Goal: Contribute content: Add original content to the website for others to see

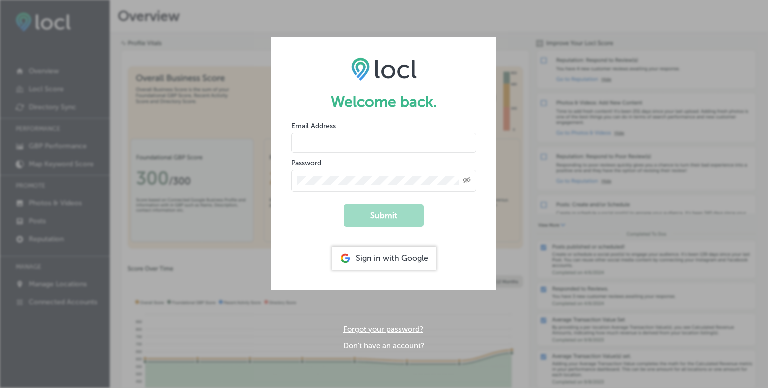
type input "[EMAIL_ADDRESS][DOMAIN_NAME]"
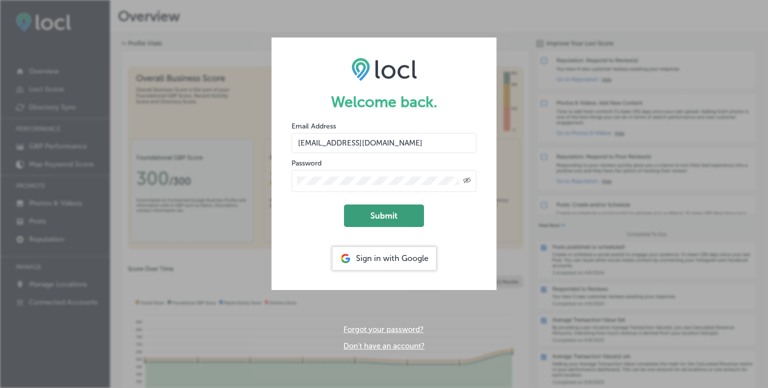
click at [382, 212] on button "Submit" at bounding box center [384, 216] width 80 height 23
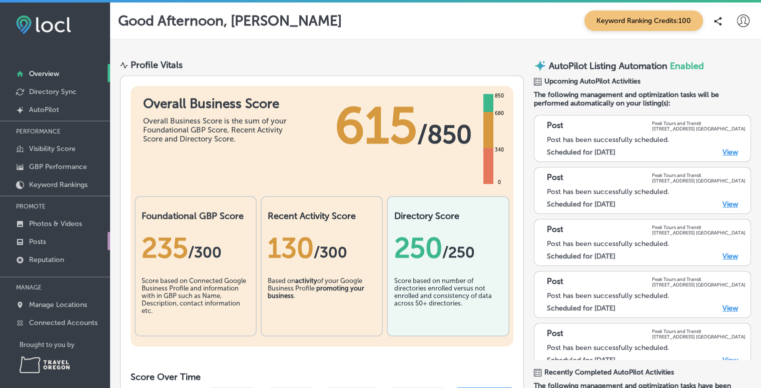
click at [53, 242] on link "Posts" at bounding box center [55, 241] width 110 height 18
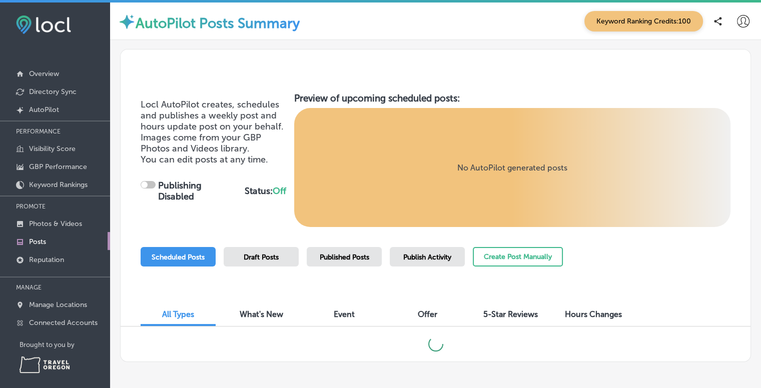
checkbox input "true"
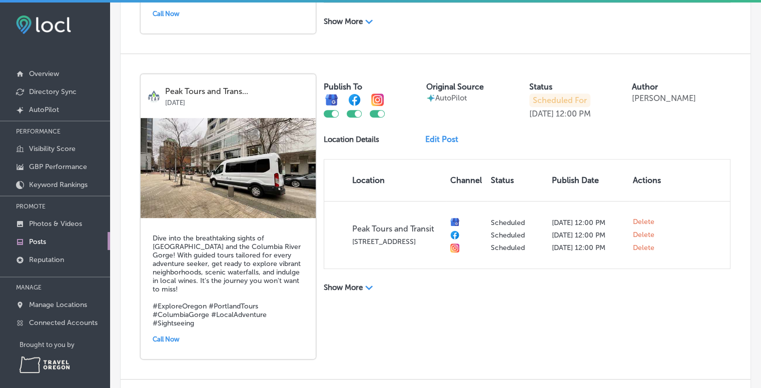
scroll to position [556, 0]
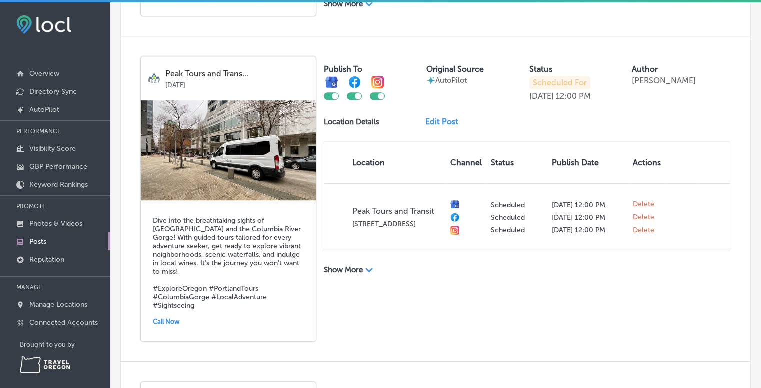
click at [430, 127] on link "Edit Post" at bounding box center [445, 122] width 41 height 10
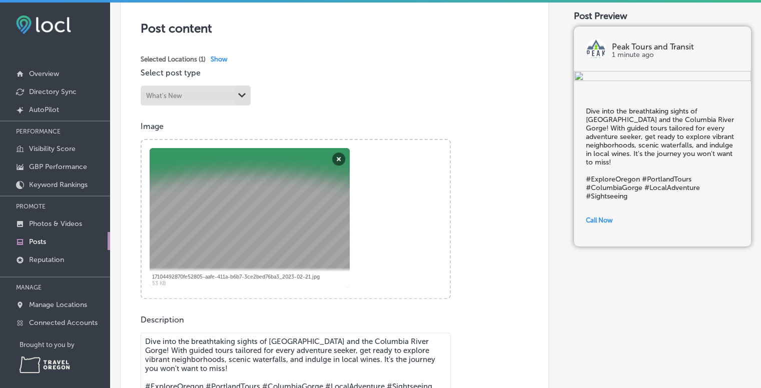
scroll to position [216, 0]
click at [338, 157] on button "Remove" at bounding box center [338, 158] width 13 height 13
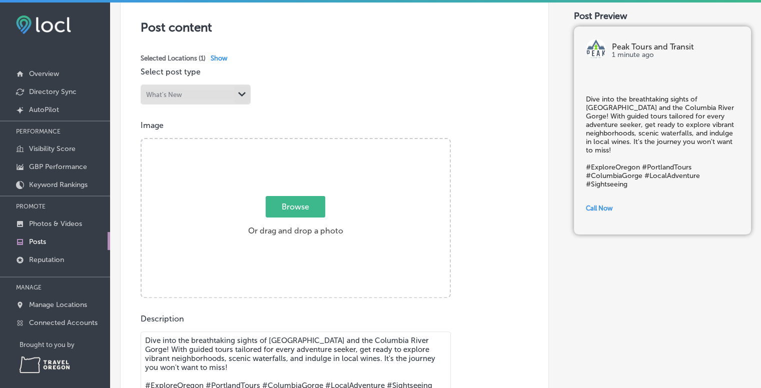
click at [289, 208] on span "Browse" at bounding box center [296, 207] width 60 height 22
click at [289, 142] on input "Browse Or drag and drop a photo" at bounding box center [296, 140] width 308 height 3
click at [276, 199] on span "Browse" at bounding box center [296, 207] width 60 height 22
click at [276, 142] on input "Browse Or drag and drop a photo" at bounding box center [296, 140] width 308 height 3
type input "C:\fakepath\e43d76c2-8133-44ba-a3f3-088d91607755.jpeg"
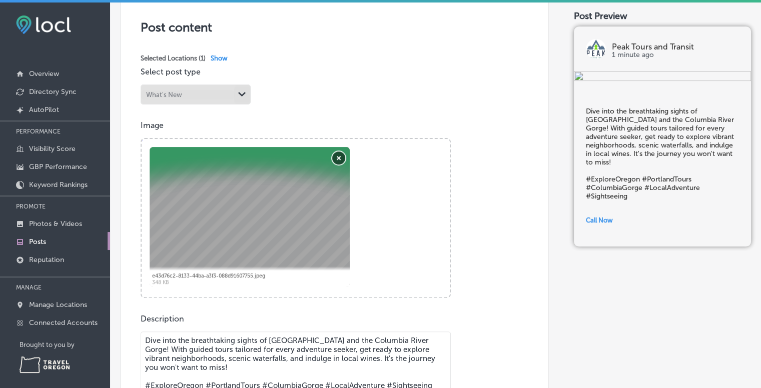
click at [342, 158] on button "Remove" at bounding box center [338, 158] width 13 height 13
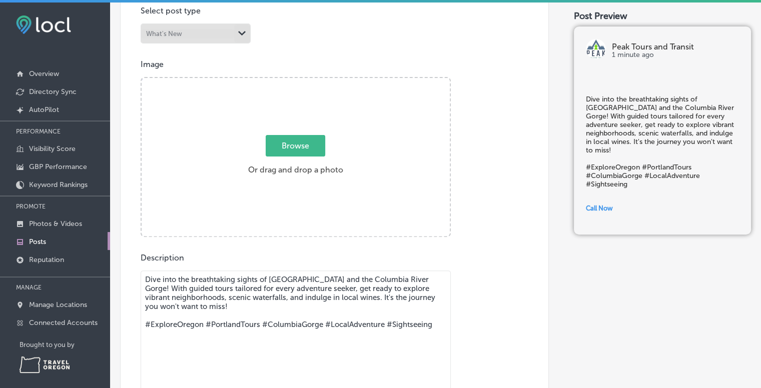
scroll to position [280, 0]
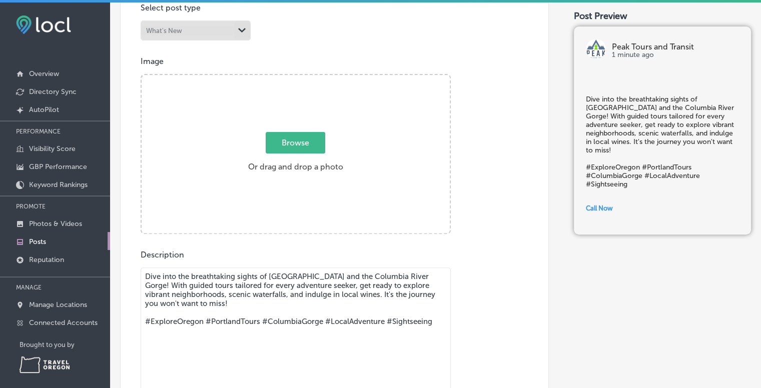
click at [304, 278] on textarea "Dive into the breathtaking sights of [GEOGRAPHIC_DATA] and the Columbia River G…" at bounding box center [296, 338] width 310 height 140
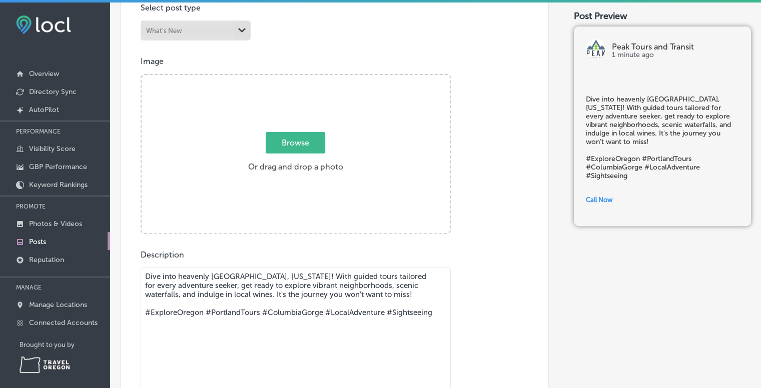
type textarea "Dive into heavenly [GEOGRAPHIC_DATA], [US_STATE]! With guided tours tailored fo…"
click at [302, 143] on span "Browse" at bounding box center [296, 143] width 60 height 22
click at [302, 78] on input "Browse Or drag and drop a photo" at bounding box center [296, 76] width 308 height 3
click at [309, 142] on span "Browse" at bounding box center [296, 143] width 60 height 22
click at [309, 78] on input "Browse Or drag and drop a photo" at bounding box center [296, 76] width 308 height 3
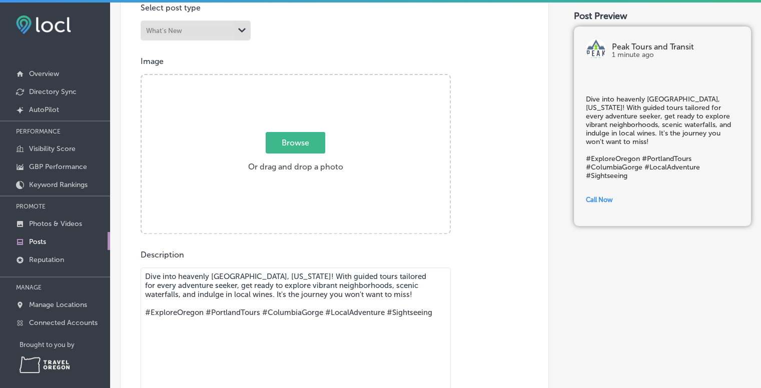
type input "C:\fakepath\429beb07-8716-4f55-a6f4-71bc7aa961df.jpeg"
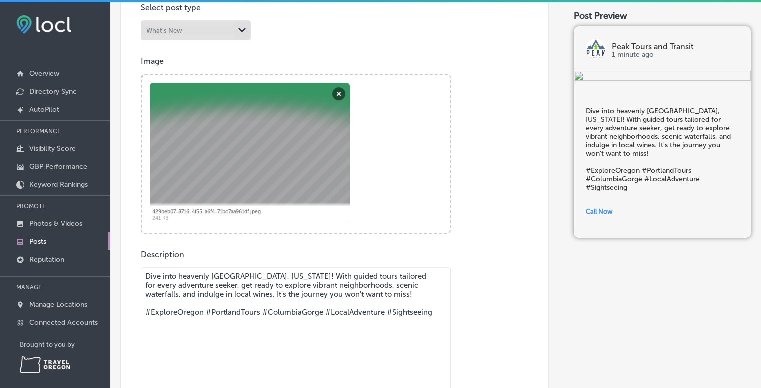
click at [270, 284] on textarea "Dive into heavenly [GEOGRAPHIC_DATA], [US_STATE]! With guided tours tailored fo…" at bounding box center [296, 338] width 310 height 140
click at [268, 315] on textarea "Dive into heavenly [GEOGRAPHIC_DATA], [US_STATE]! With guided tours tailored fo…" at bounding box center [296, 338] width 310 height 140
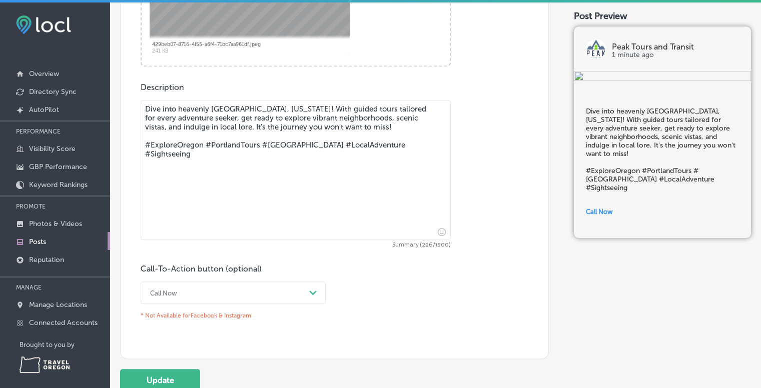
scroll to position [509, 0]
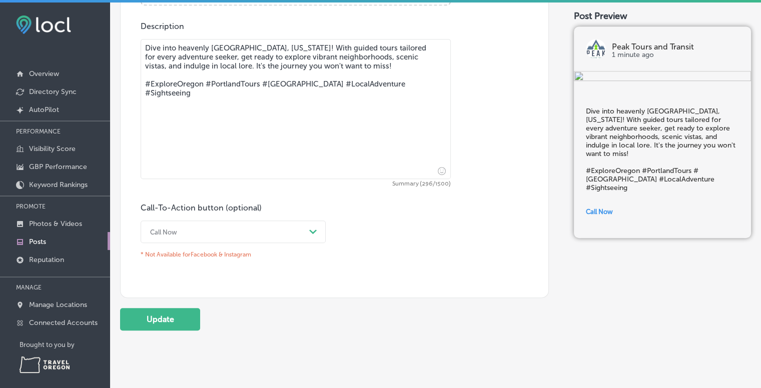
type textarea "Dive into heavenly [GEOGRAPHIC_DATA], [US_STATE]! With guided tours tailored fo…"
click at [231, 237] on div "Call Now" at bounding box center [225, 232] width 160 height 16
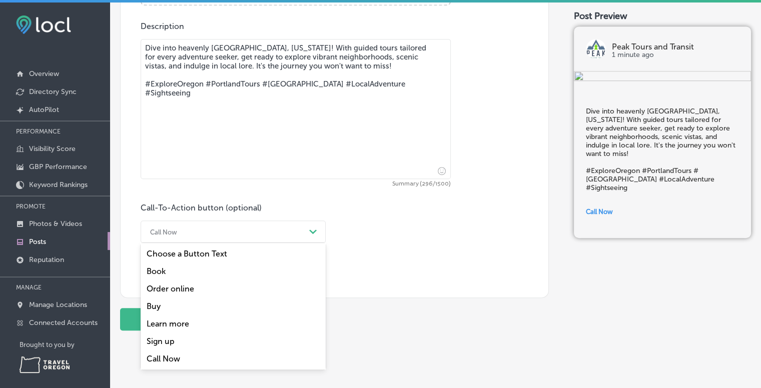
click at [231, 237] on div "Call Now" at bounding box center [225, 232] width 160 height 16
click at [204, 234] on div "Call Now" at bounding box center [225, 232] width 160 height 16
click at [194, 271] on div "Book" at bounding box center [233, 272] width 185 height 18
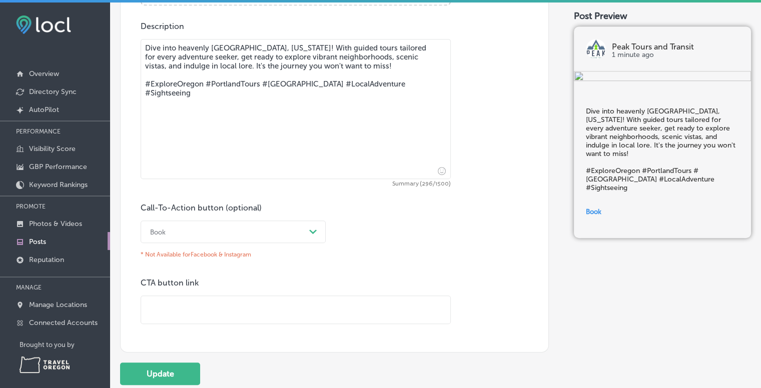
click at [197, 308] on input "text" at bounding box center [295, 310] width 309 height 28
type input "h"
paste input "www.PeakToursAndTransit.com"
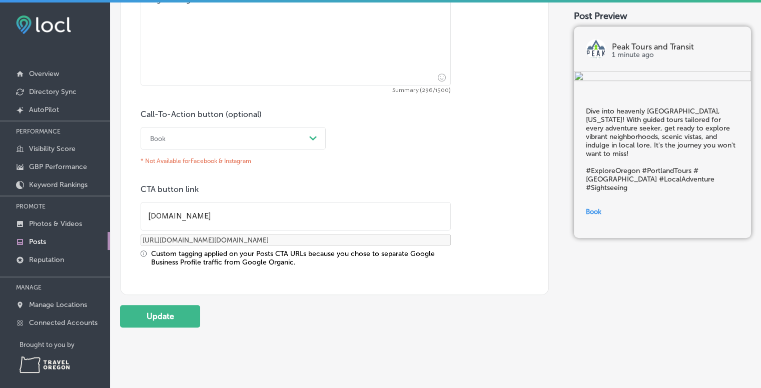
scroll to position [620, 0]
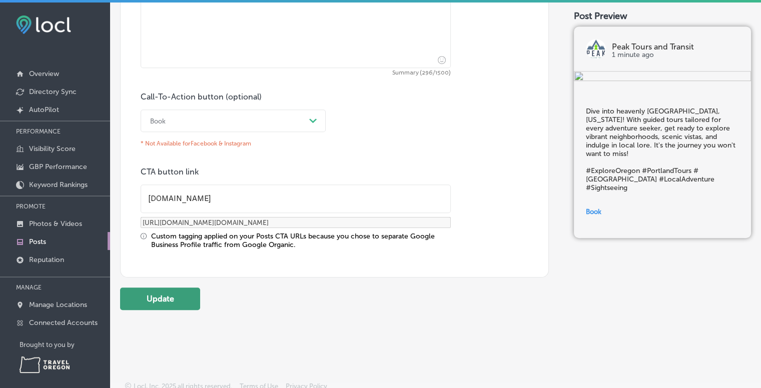
click at [173, 293] on button "Update" at bounding box center [160, 299] width 80 height 23
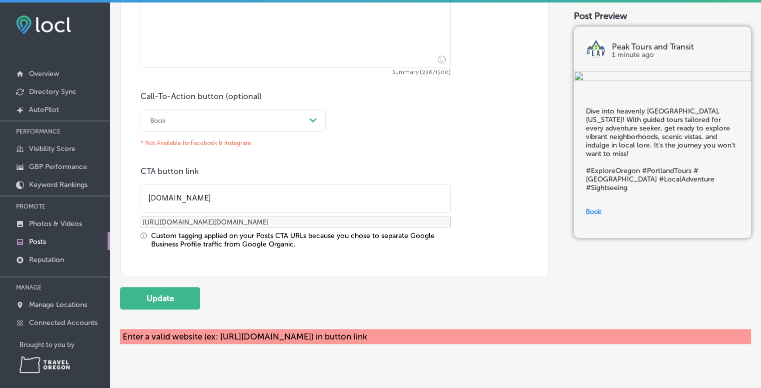
scroll to position [620, 0]
click at [145, 198] on input "www.PeakToursAndTransit.com" at bounding box center [295, 199] width 309 height 28
type input "hwww.PeakToursAndTransit.com"
type input "https://hwww.peaktoursandtransit.com/?utm_source=google-gmb-post&utm_medium=gmb…"
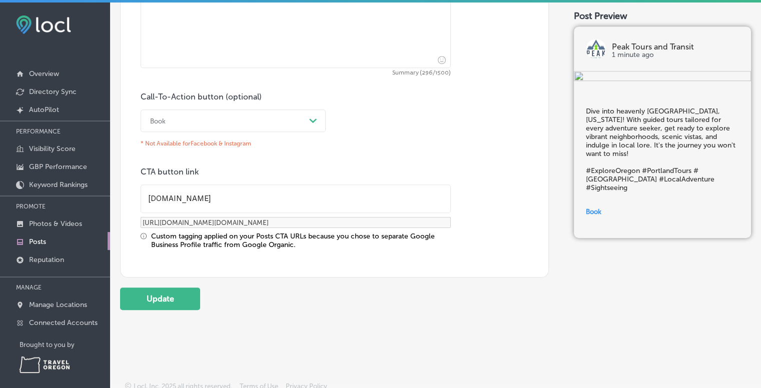
type input "htwww.PeakToursAndTransit.com"
type input "https://htwww.peaktoursandtransit.com/?utm_source=google-gmb-post&utm_medium=gm…"
type input "httwww.PeakToursAndTransit.com"
type input "https://httwww.peaktoursandtransit.com/?utm_source=google-gmb-post&utm_medium=g…"
type input "httpwww.PeakToursAndTransit.com"
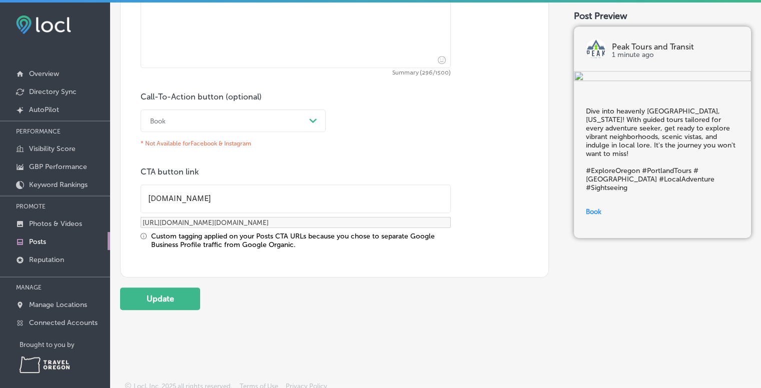
type input "https://httpwww.peaktoursandtransit.com/?utm_source=google-gmb-post&utm_medium=…"
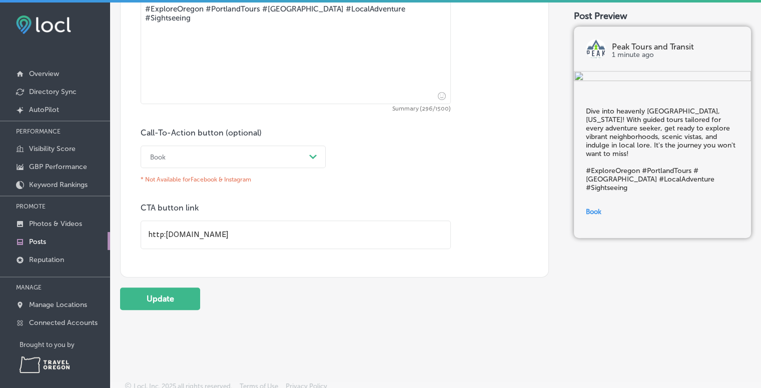
scroll to position [585, 0]
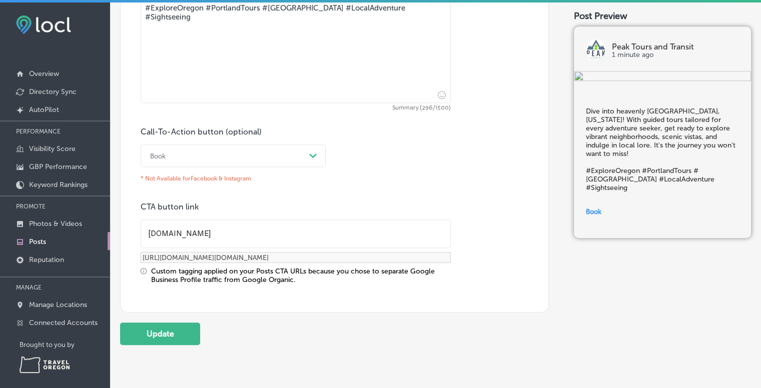
type input "httpswww.PeakToursAndTransit.com"
type input "https://httpswww.peaktoursandtransit.com/?utm_source=google-gmb-post&utm_medium…"
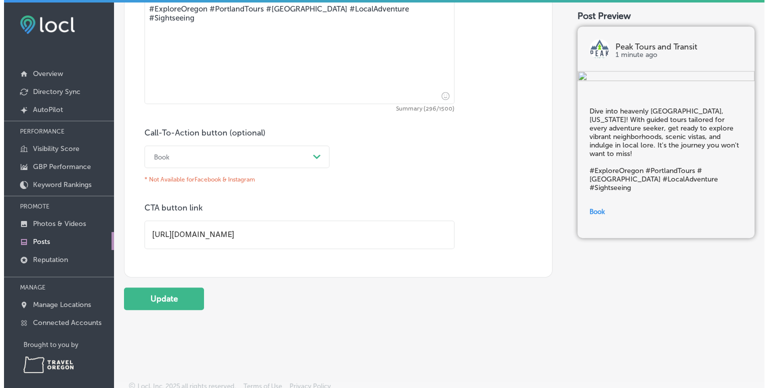
scroll to position [620, 0]
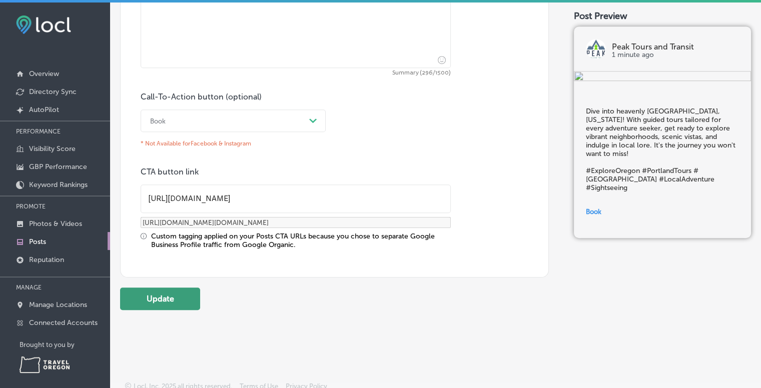
type input "https://www.PeakToursAndTransit.com"
click at [162, 298] on button "Update" at bounding box center [160, 299] width 80 height 23
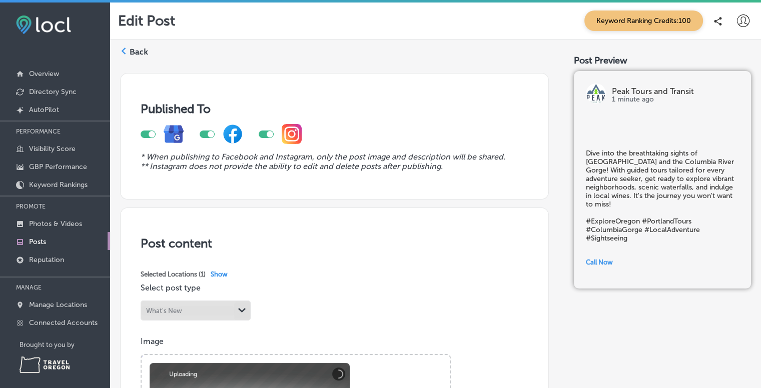
click at [46, 242] on p "Posts" at bounding box center [37, 242] width 17 height 9
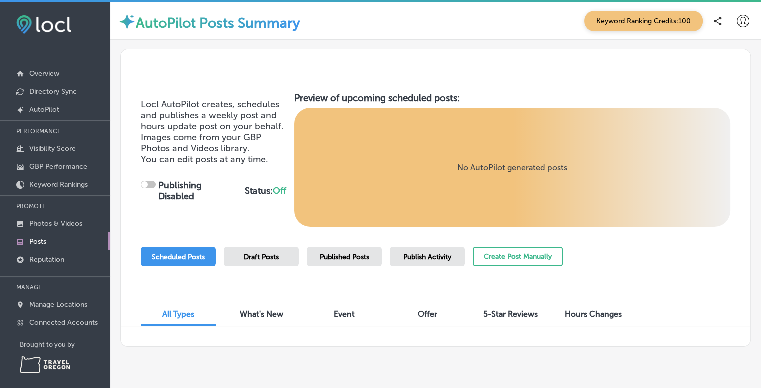
checkbox input "true"
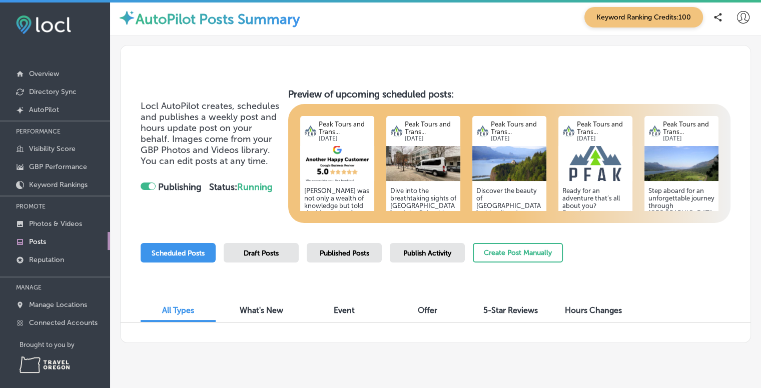
scroll to position [18, 0]
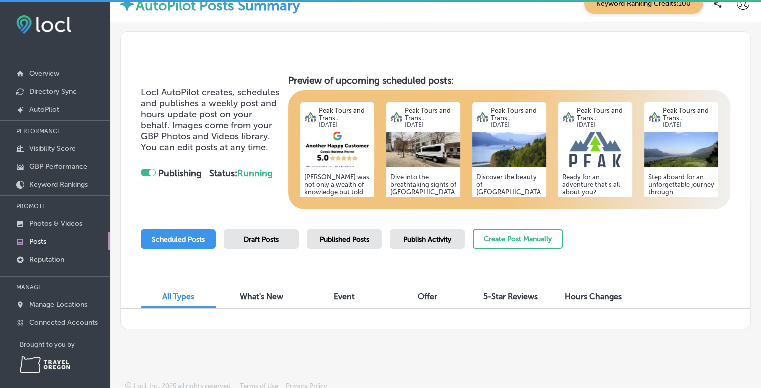
click at [414, 120] on p "Peak Tours and Trans..." at bounding box center [431, 114] width 52 height 15
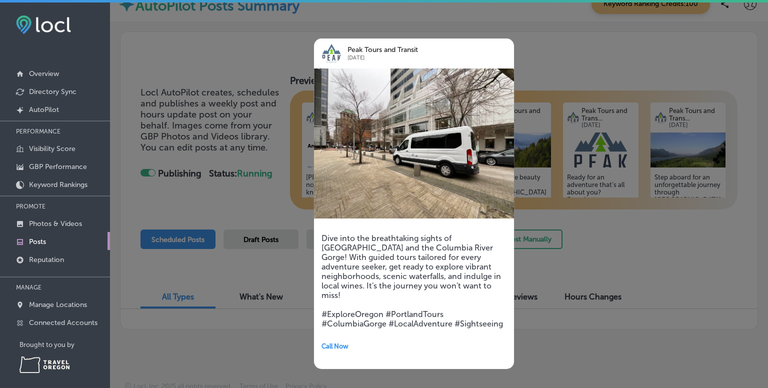
click at [588, 291] on div at bounding box center [384, 194] width 768 height 388
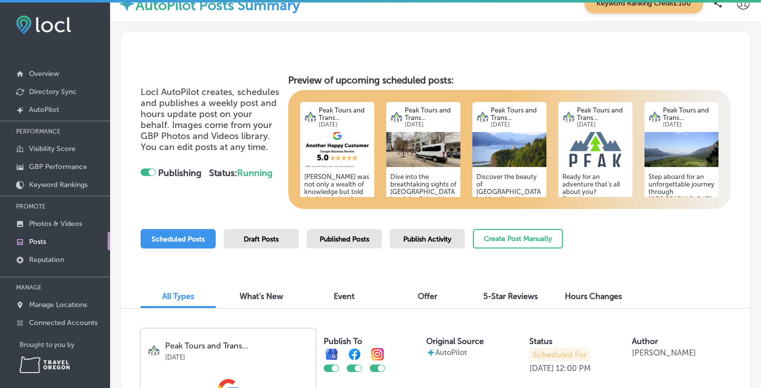
click at [430, 97] on div "Peak Tours and Trans... [DATE] [PERSON_NAME] was not only a wealth of knowledge…" at bounding box center [509, 149] width 442 height 119
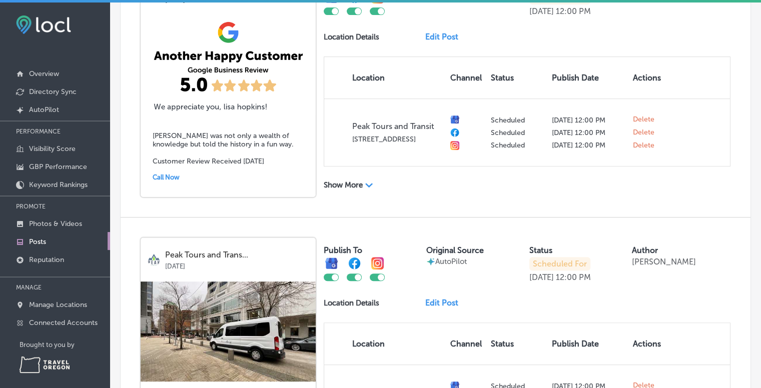
scroll to position [600, 0]
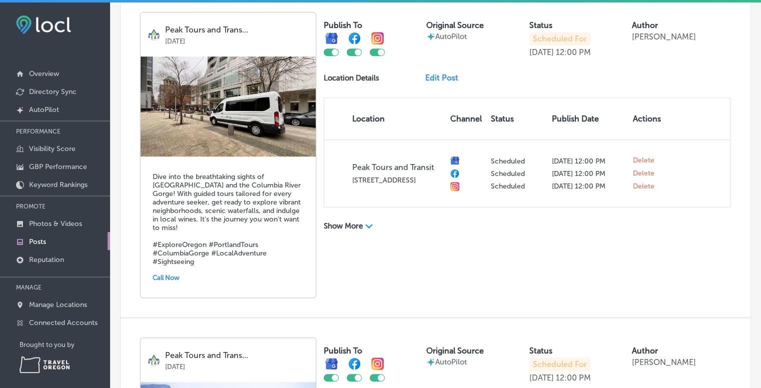
click at [441, 83] on link "Edit Post" at bounding box center [445, 78] width 41 height 10
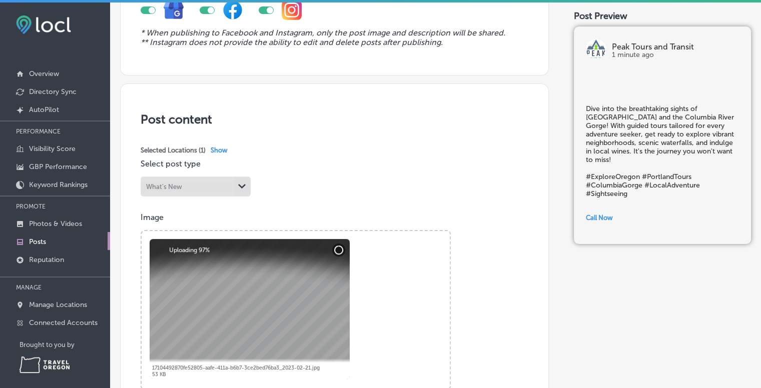
scroll to position [137, 0]
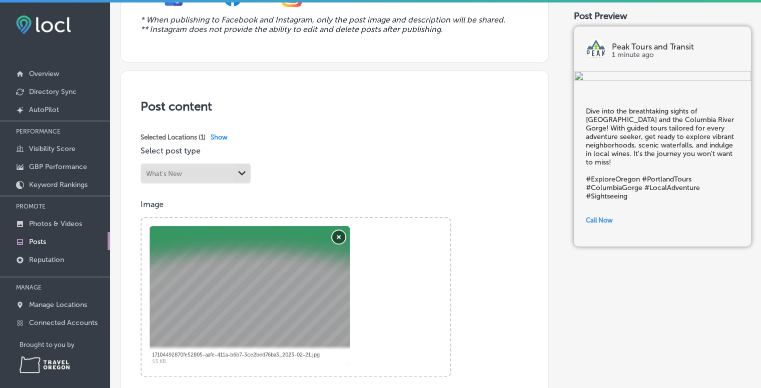
click at [340, 238] on button "Remove" at bounding box center [338, 237] width 13 height 13
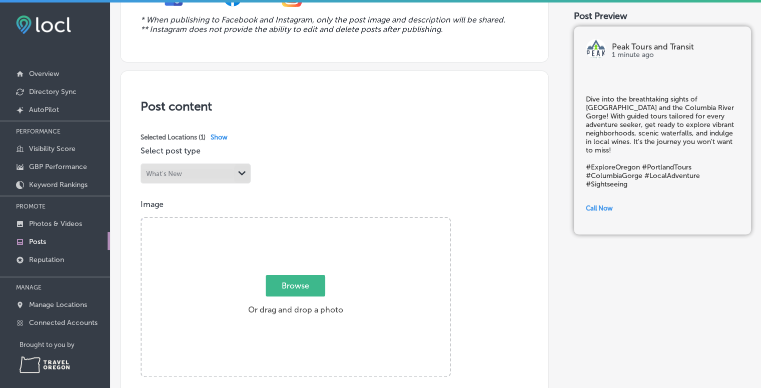
click at [306, 285] on span "Browse" at bounding box center [296, 286] width 60 height 22
click at [306, 221] on input "Browse Or drag and drop a photo" at bounding box center [296, 219] width 308 height 3
type input "C:\fakepath\429beb07-8716-4f55-a6f4-71bc7aa961df.jpeg"
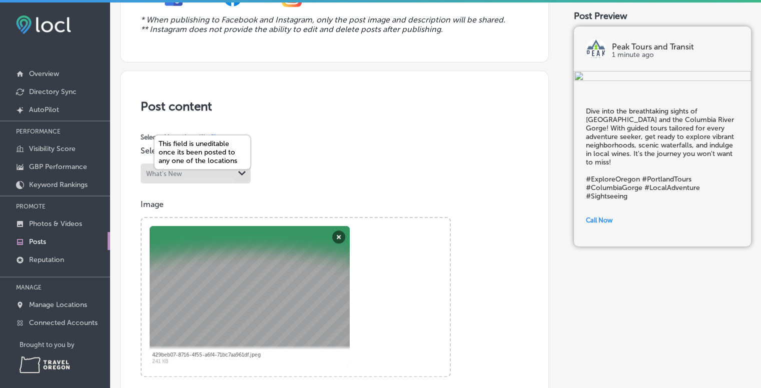
click at [240, 174] on icon "Path Created with Sketch." at bounding box center [242, 173] width 8 height 5
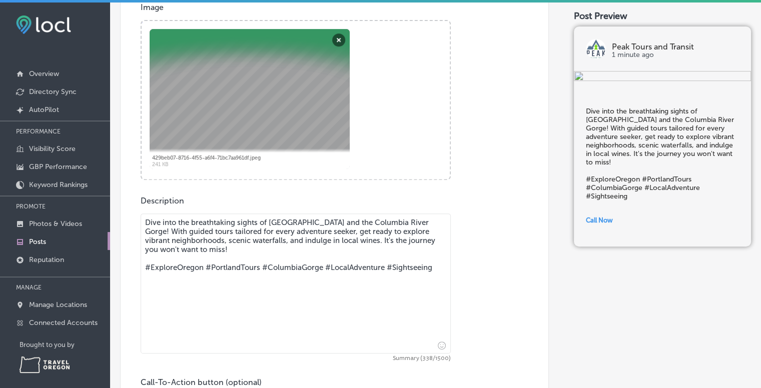
scroll to position [346, 0]
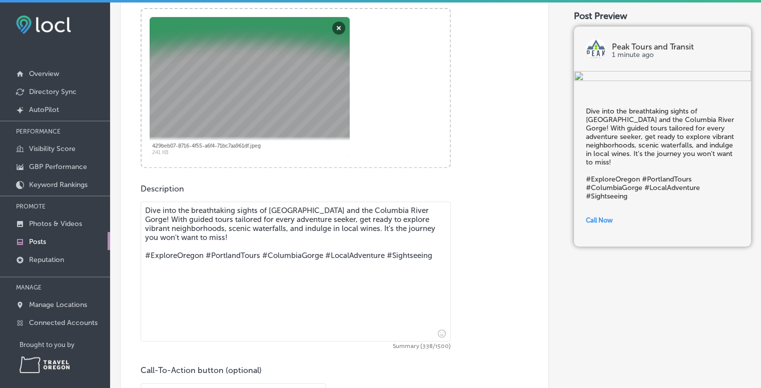
click at [246, 213] on textarea "Dive into the breathtaking sights of [GEOGRAPHIC_DATA] and the Columbia River G…" at bounding box center [296, 272] width 310 height 140
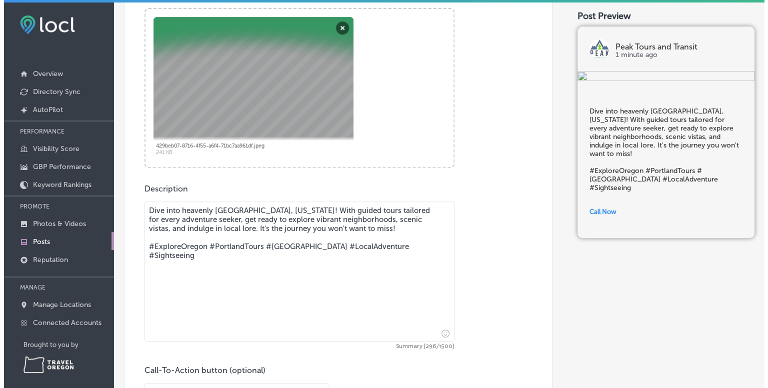
scroll to position [496, 0]
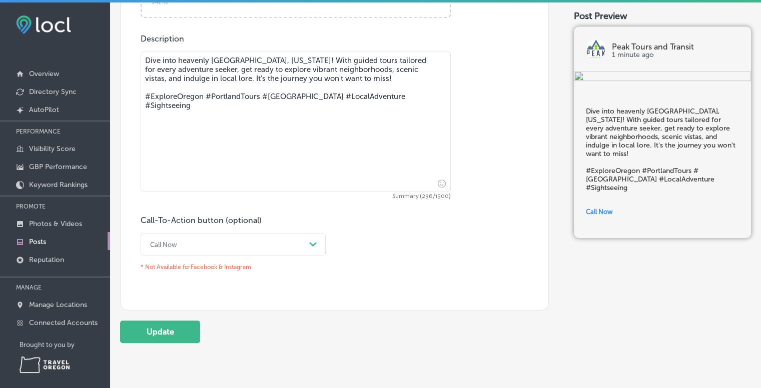
type textarea "Dive into heavenly [GEOGRAPHIC_DATA], [US_STATE]! With guided tours tailored fo…"
click at [296, 245] on div "Call Now" at bounding box center [225, 245] width 160 height 16
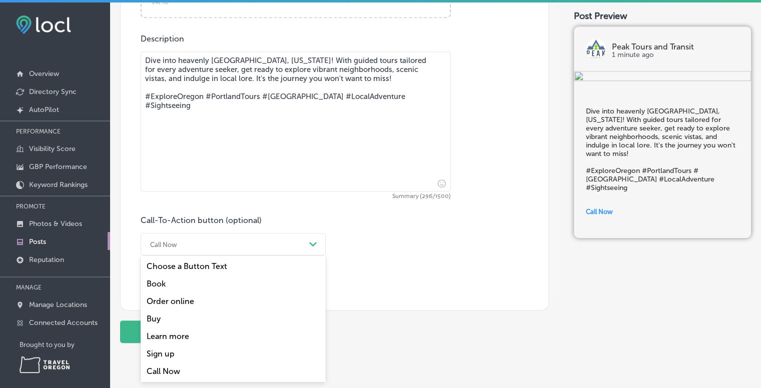
click at [206, 283] on div "Book" at bounding box center [233, 284] width 185 height 18
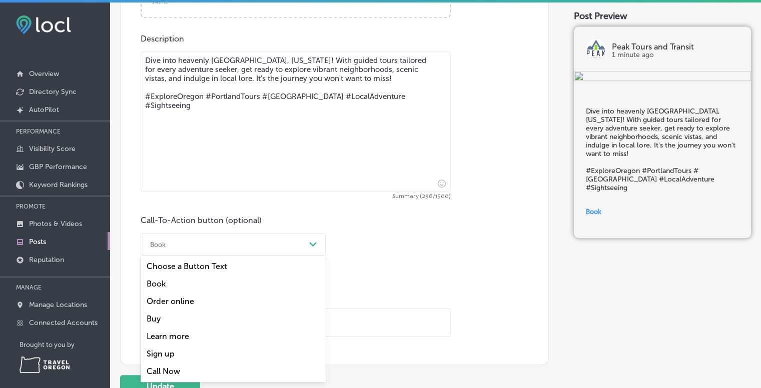
click at [205, 249] on div "Book" at bounding box center [225, 245] width 160 height 16
click at [182, 368] on div "Call Now" at bounding box center [233, 372] width 185 height 18
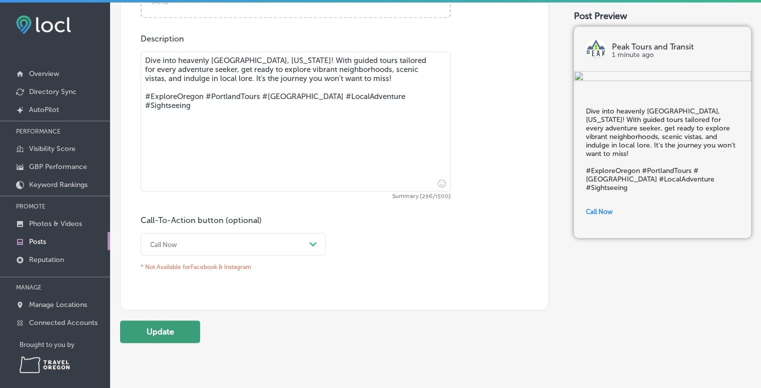
click at [178, 325] on button "Update" at bounding box center [160, 332] width 80 height 23
